Goal: Task Accomplishment & Management: Manage account settings

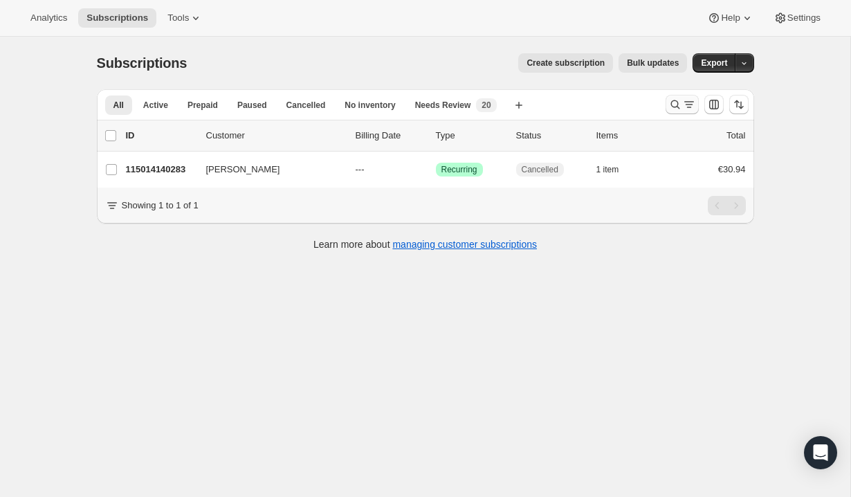
click at [674, 107] on icon "Search and filter results" at bounding box center [675, 105] width 14 height 14
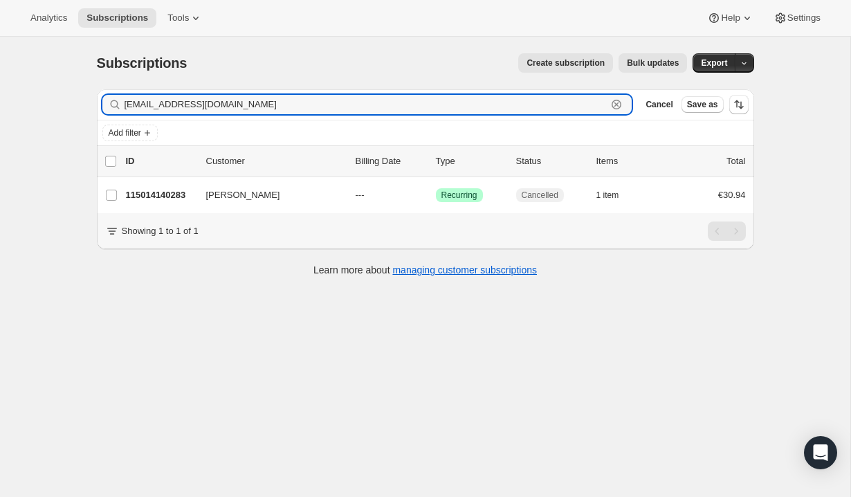
click at [615, 98] on icon "button" at bounding box center [616, 105] width 14 height 14
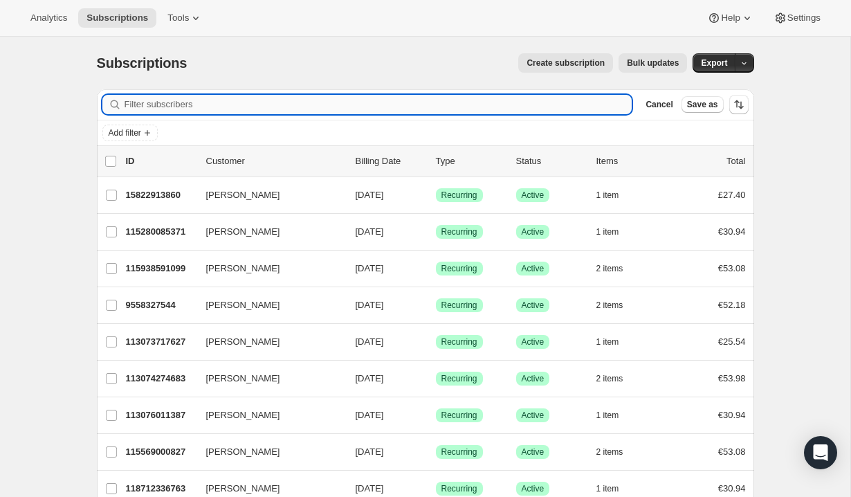
paste input "[EMAIL_ADDRESS][DOMAIN_NAME]"
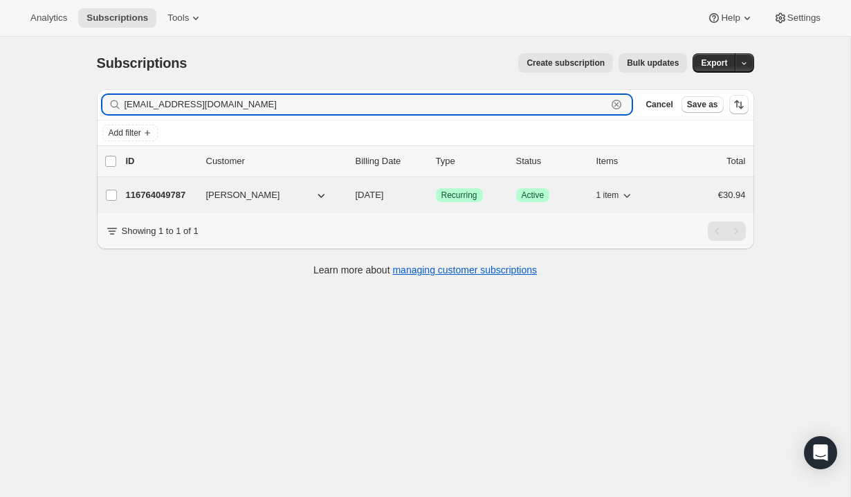
type input "[EMAIL_ADDRESS][DOMAIN_NAME]"
click at [673, 190] on div "116764049787 [PERSON_NAME] [DATE] Success Recurring Success Active 1 item €30.94" at bounding box center [436, 194] width 620 height 19
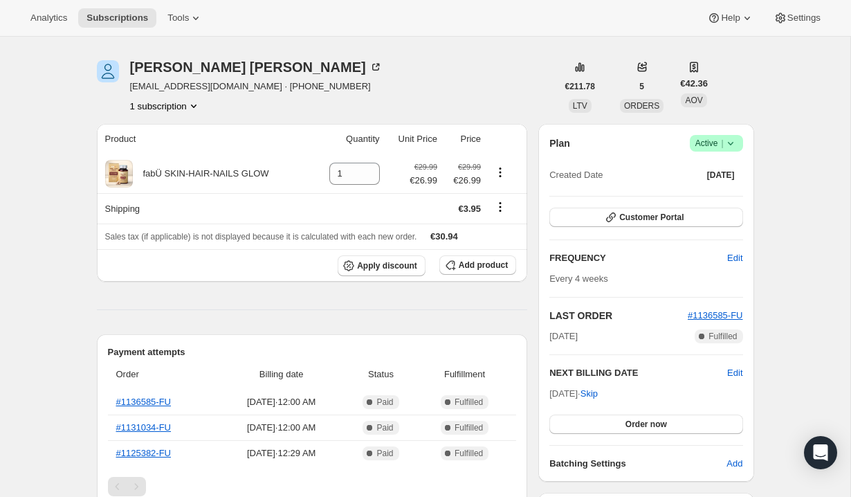
scroll to position [19, 0]
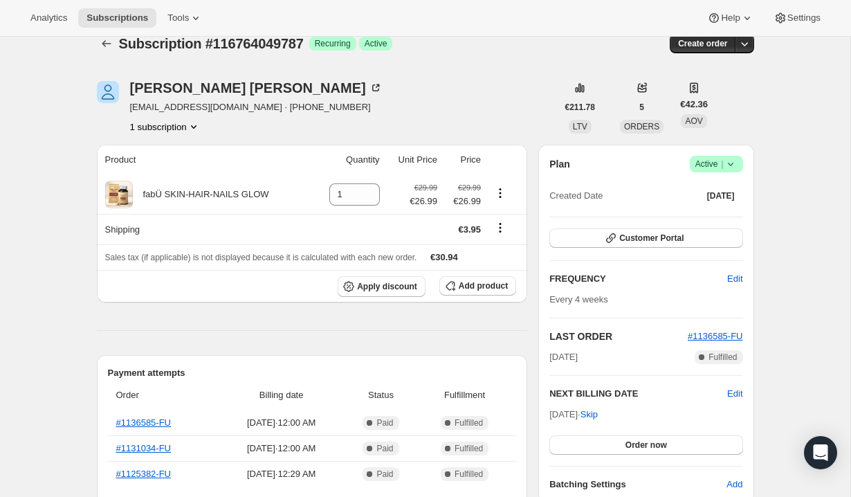
click at [736, 163] on icon at bounding box center [731, 164] width 14 height 14
click at [720, 211] on span "Cancel subscription" at bounding box center [712, 215] width 78 height 10
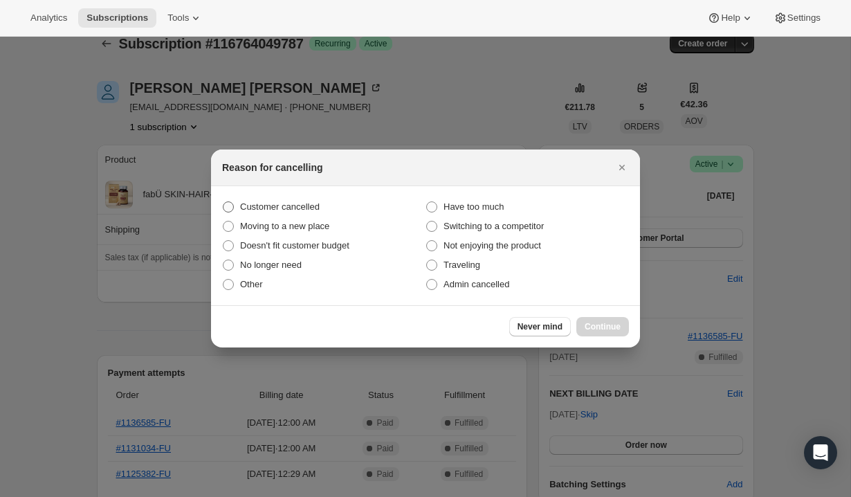
click at [290, 202] on span "Customer cancelled" at bounding box center [280, 206] width 80 height 10
click at [223, 202] on input "Customer cancelled" at bounding box center [223, 201] width 1 height 1
radio input "true"
click at [596, 328] on span "Continue" at bounding box center [603, 326] width 36 height 11
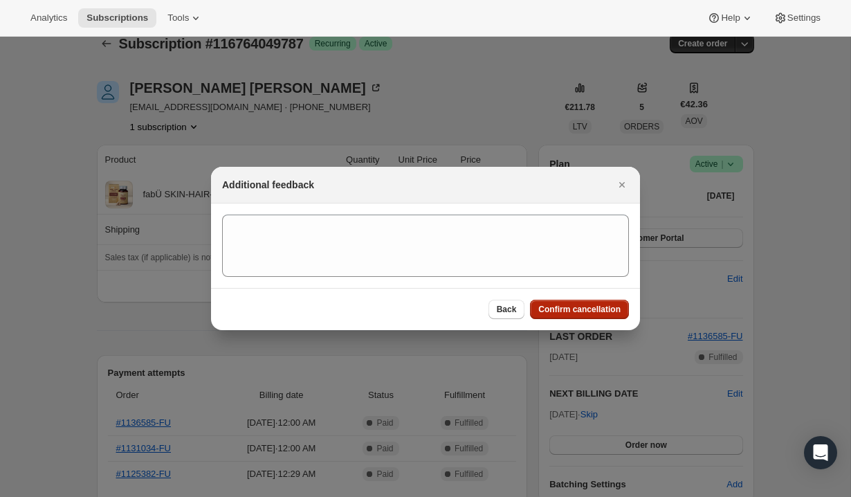
click at [580, 308] on span "Confirm cancellation" at bounding box center [579, 309] width 82 height 11
